Goal: Use online tool/utility: Utilize a website feature to perform a specific function

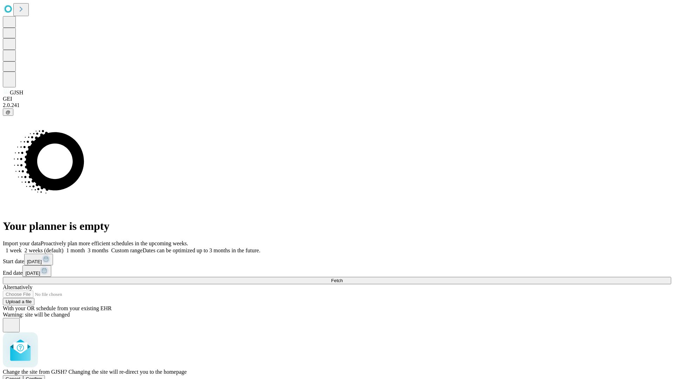
click at [42, 376] on span "Confirm" at bounding box center [34, 378] width 16 height 5
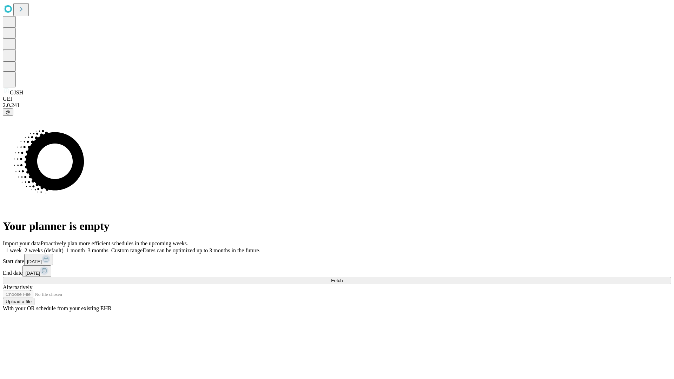
click at [64, 247] on label "2 weeks (default)" at bounding box center [43, 250] width 42 height 6
click at [343, 278] on span "Fetch" at bounding box center [337, 280] width 12 height 5
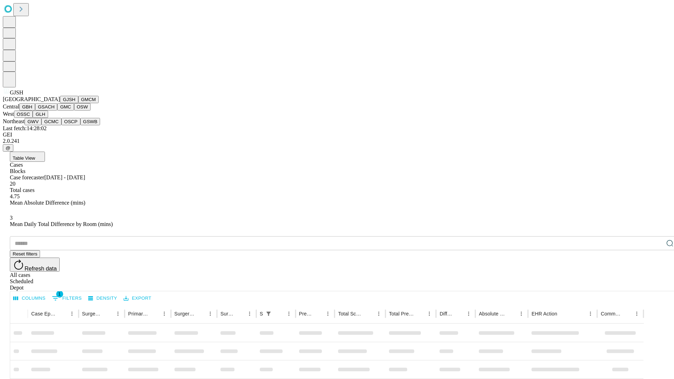
click at [78, 103] on button "GMCM" at bounding box center [88, 99] width 20 height 7
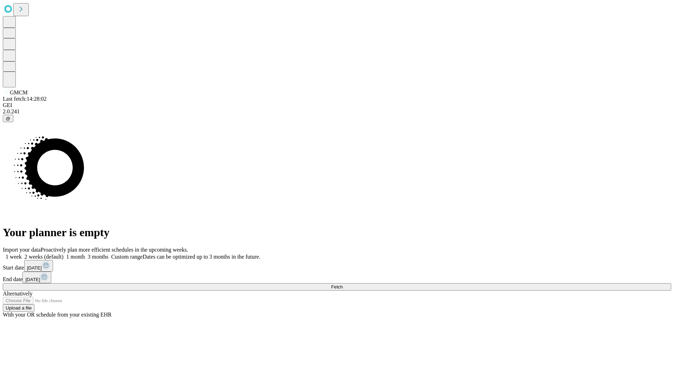
click at [64, 254] on label "2 weeks (default)" at bounding box center [43, 257] width 42 height 6
click at [343, 284] on span "Fetch" at bounding box center [337, 286] width 12 height 5
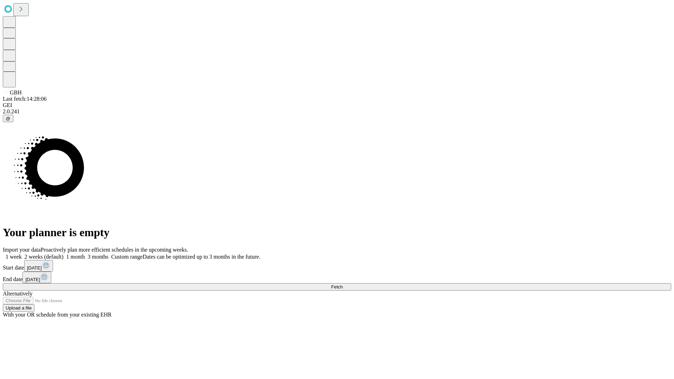
click at [64, 254] on label "2 weeks (default)" at bounding box center [43, 257] width 42 height 6
click at [343, 284] on span "Fetch" at bounding box center [337, 286] width 12 height 5
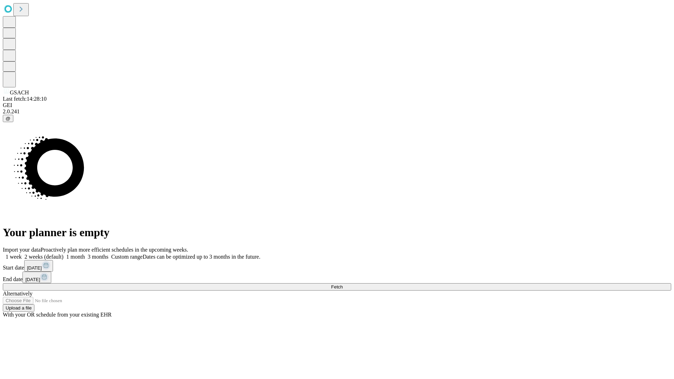
click at [64, 254] on label "2 weeks (default)" at bounding box center [43, 257] width 42 height 6
click at [343, 284] on span "Fetch" at bounding box center [337, 286] width 12 height 5
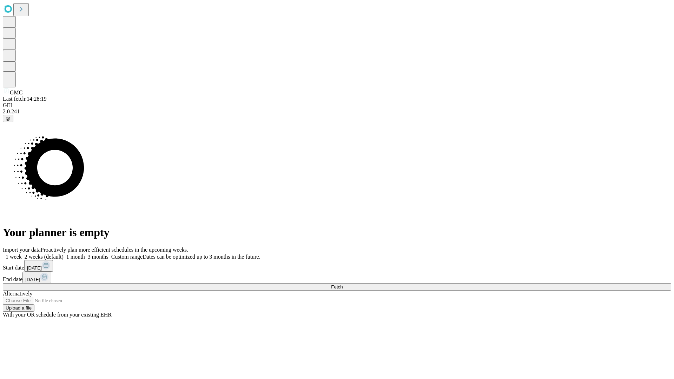
click at [343, 284] on span "Fetch" at bounding box center [337, 286] width 12 height 5
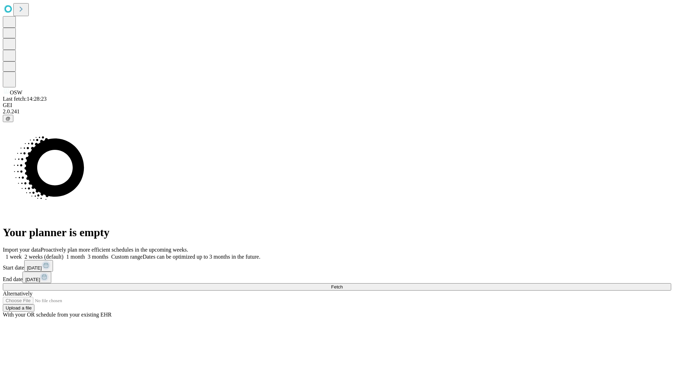
click at [64, 254] on label "2 weeks (default)" at bounding box center [43, 257] width 42 height 6
click at [343, 284] on span "Fetch" at bounding box center [337, 286] width 12 height 5
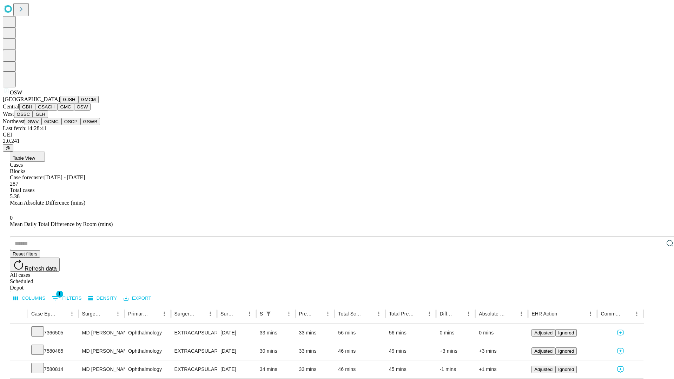
click at [33, 118] on button "OSSC" at bounding box center [23, 114] width 19 height 7
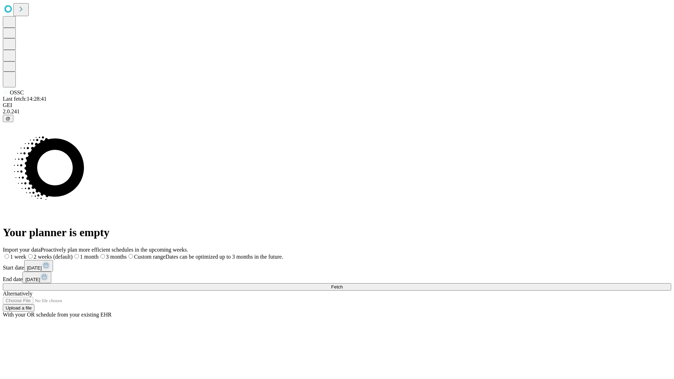
click at [73, 254] on label "2 weeks (default)" at bounding box center [49, 257] width 46 height 6
click at [343, 284] on span "Fetch" at bounding box center [337, 286] width 12 height 5
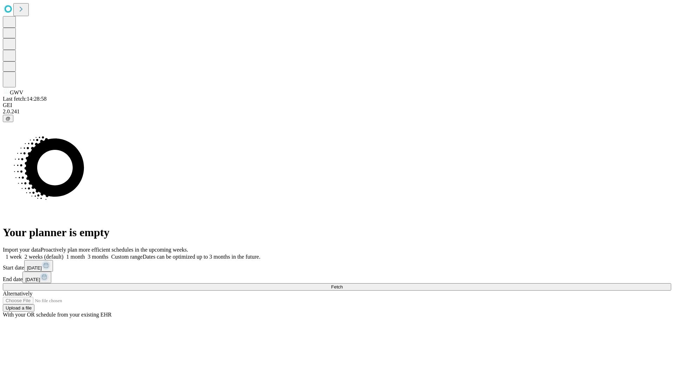
click at [343, 284] on span "Fetch" at bounding box center [337, 286] width 12 height 5
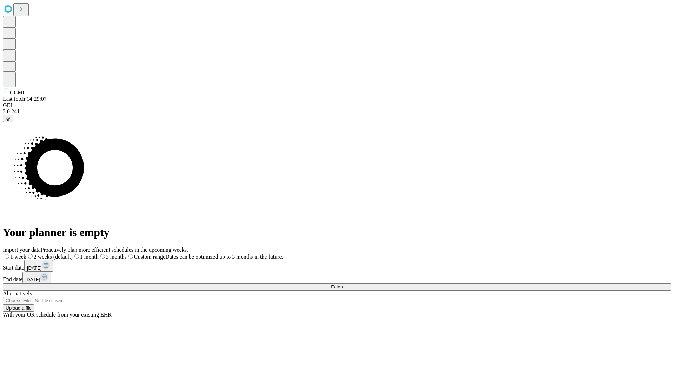
click at [73, 254] on label "2 weeks (default)" at bounding box center [49, 257] width 46 height 6
click at [343, 284] on span "Fetch" at bounding box center [337, 286] width 12 height 5
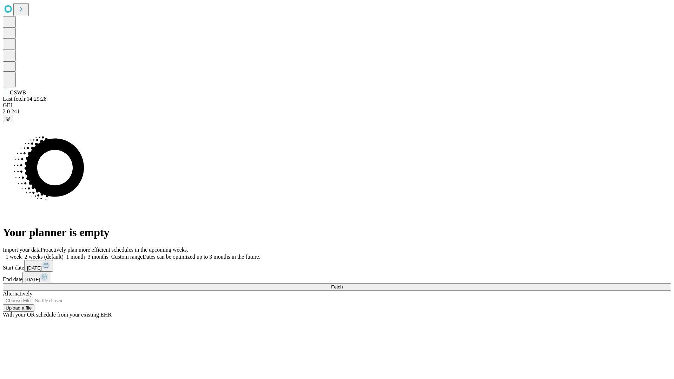
click at [64, 254] on label "2 weeks (default)" at bounding box center [43, 257] width 42 height 6
click at [343, 284] on span "Fetch" at bounding box center [337, 286] width 12 height 5
